Goal: Task Accomplishment & Management: Complete application form

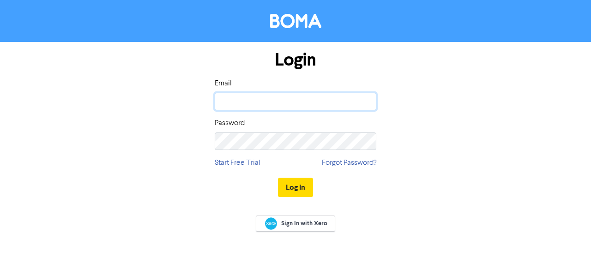
click at [268, 104] on input "email" at bounding box center [296, 102] width 162 height 18
type input "[PERSON_NAME][EMAIL_ADDRESS][DOMAIN_NAME]"
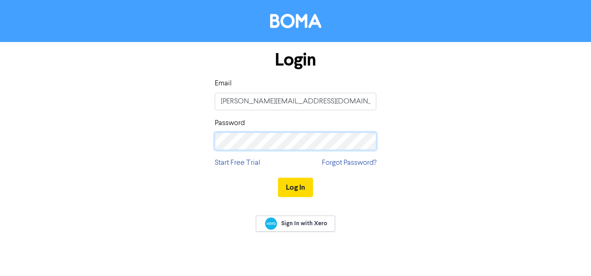
click at [278, 178] on button "Log In" at bounding box center [295, 187] width 35 height 19
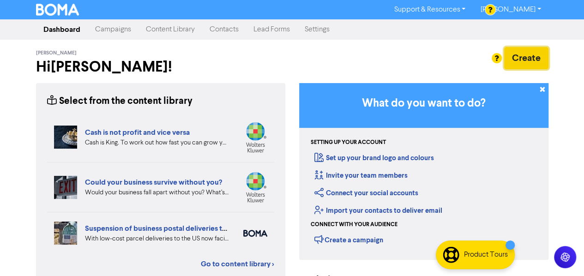
click at [514, 58] on button "Create" at bounding box center [527, 58] width 44 height 22
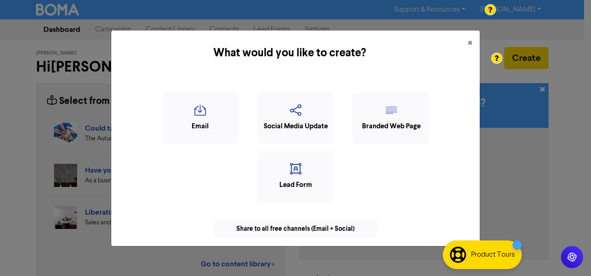
click at [571, 32] on div "What would you like to create? × Email Social Media Update Branded Web Page Lea…" at bounding box center [295, 138] width 591 height 276
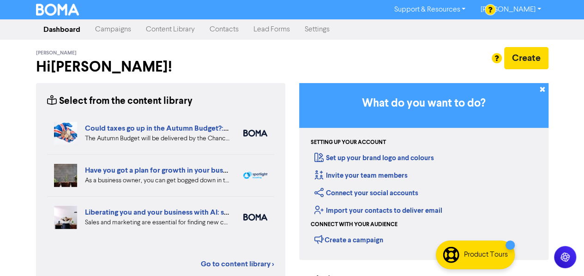
click at [226, 30] on link "Contacts" at bounding box center [224, 29] width 44 height 18
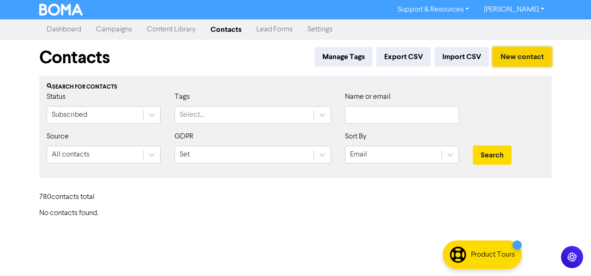
click at [512, 55] on button "New contact" at bounding box center [522, 56] width 59 height 19
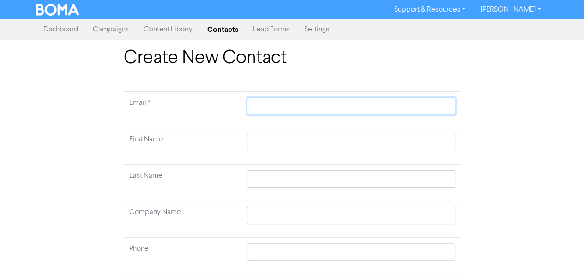
click at [298, 110] on input "text" at bounding box center [351, 106] width 208 height 18
paste input "[EMAIL_ADDRESS][DOMAIN_NAME]"
type input "[EMAIL_ADDRESS][DOMAIN_NAME]"
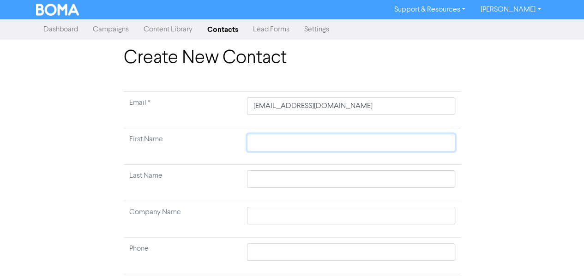
click at [252, 142] on input "text" at bounding box center [351, 143] width 208 height 18
type input "H"
type input "Ha"
type input "[PERSON_NAME]"
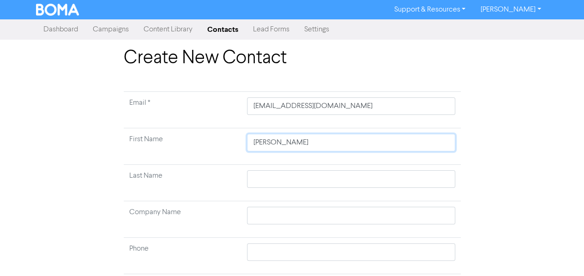
type input "[PERSON_NAME]"
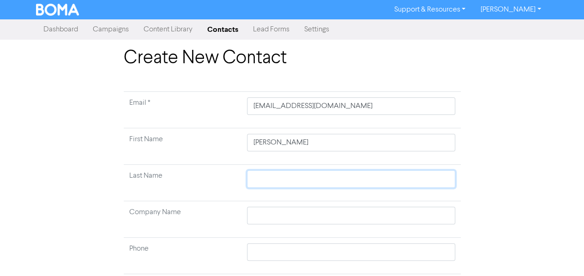
click at [266, 177] on input "text" at bounding box center [351, 179] width 208 height 18
type input "B"
type input "Bo"
type input "Boy"
type input "[PERSON_NAME]"
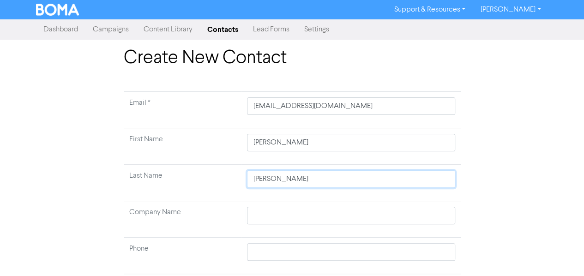
type input "[PERSON_NAME]"
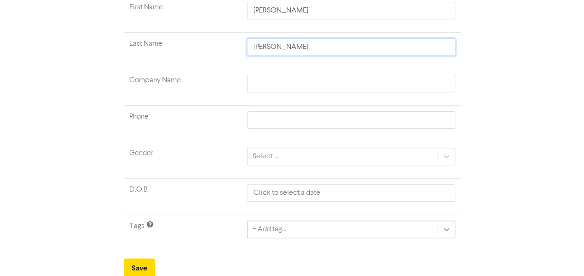
type input "[PERSON_NAME]"
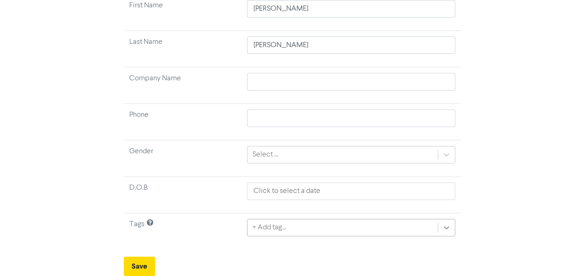
click at [443, 231] on div "+ Add tag..." at bounding box center [351, 228] width 208 height 18
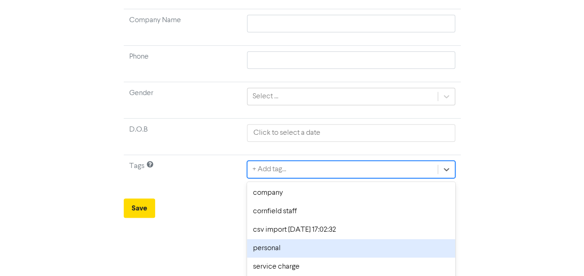
click at [295, 242] on div "personal" at bounding box center [351, 248] width 208 height 18
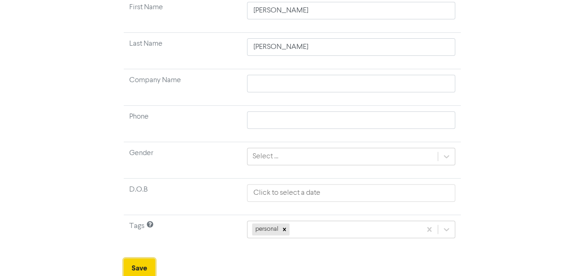
click at [137, 262] on button "Save" at bounding box center [139, 268] width 31 height 19
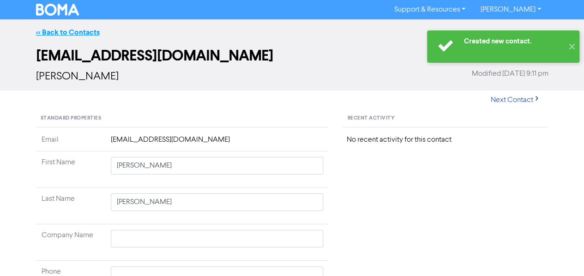
click at [39, 31] on link "<< Back to Contacts" at bounding box center [68, 32] width 64 height 9
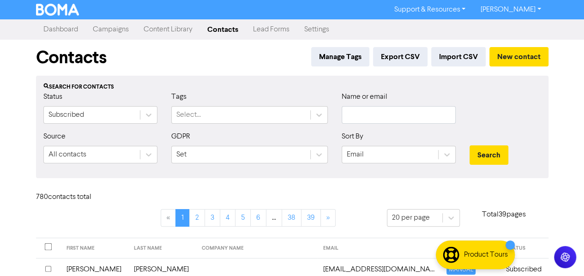
scroll to position [284, 0]
